Goal: Task Accomplishment & Management: Manage account settings

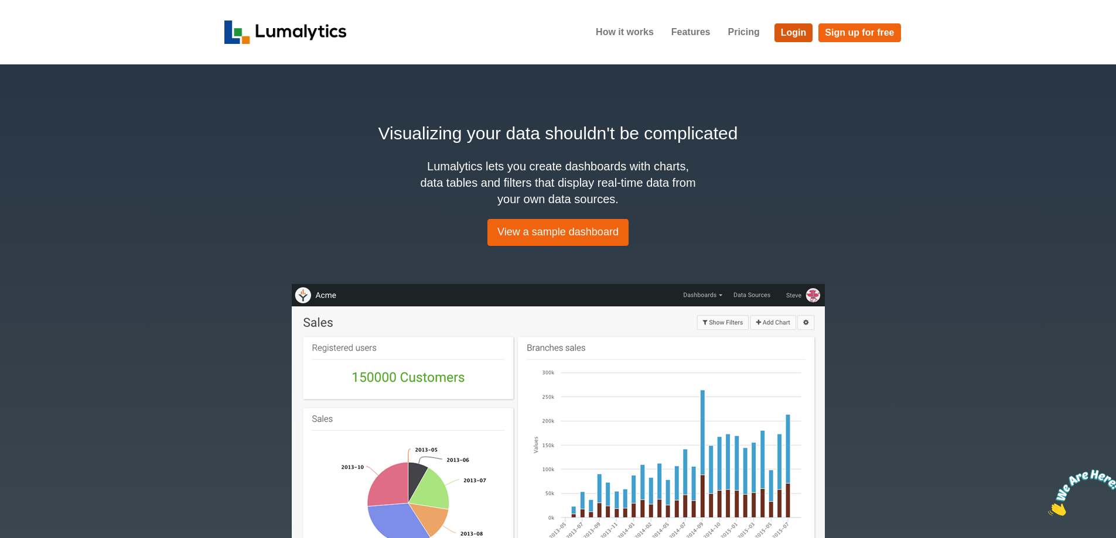
click at [786, 30] on link "Login" at bounding box center [794, 32] width 39 height 19
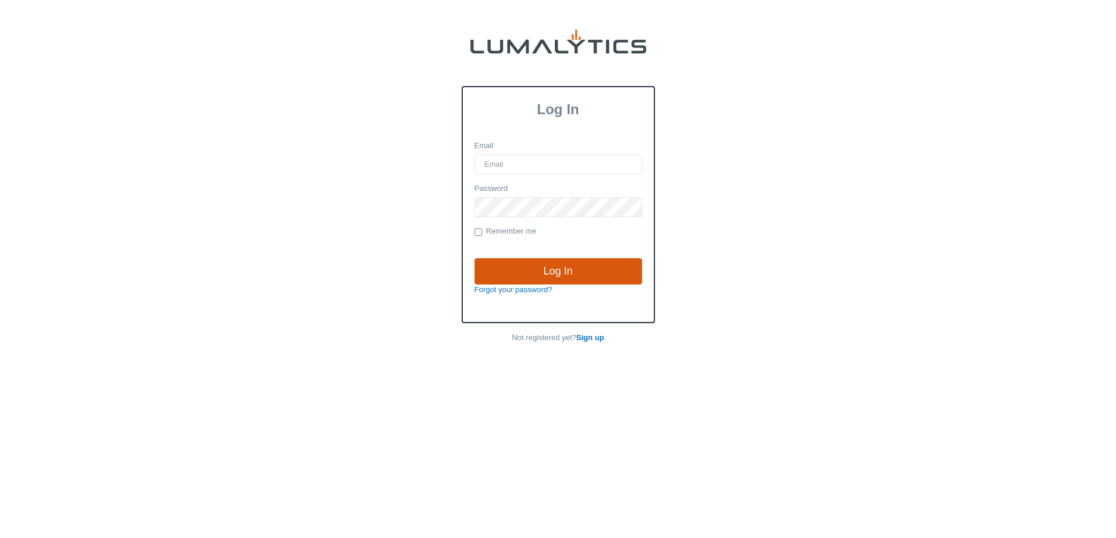
type input "amarsh@valleytruckparts.com"
click at [581, 260] on input "Log In" at bounding box center [559, 271] width 168 height 27
